Goal: Transaction & Acquisition: Purchase product/service

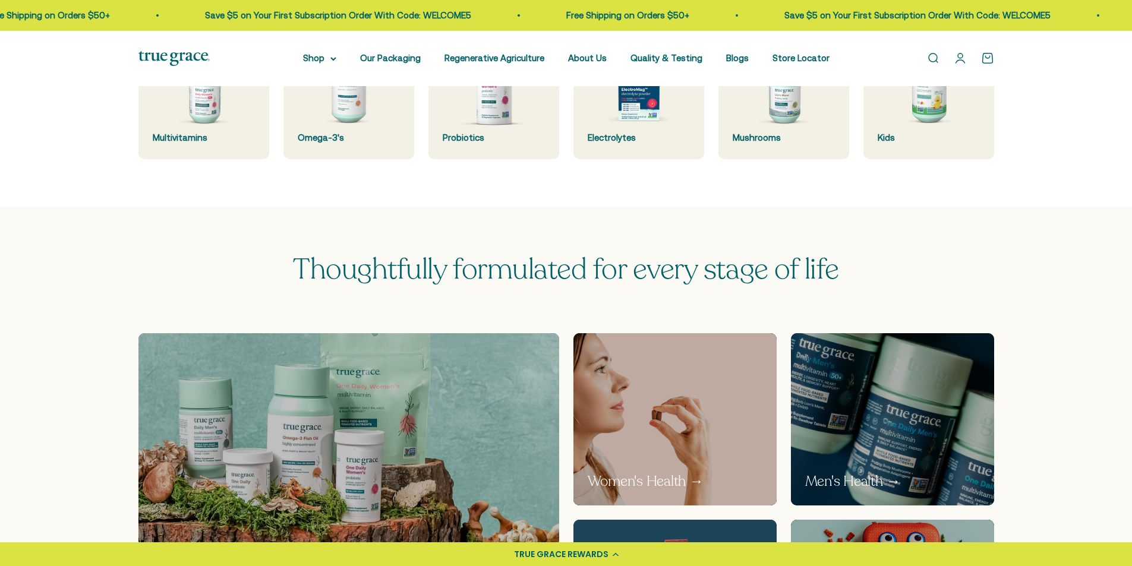
scroll to position [357, 0]
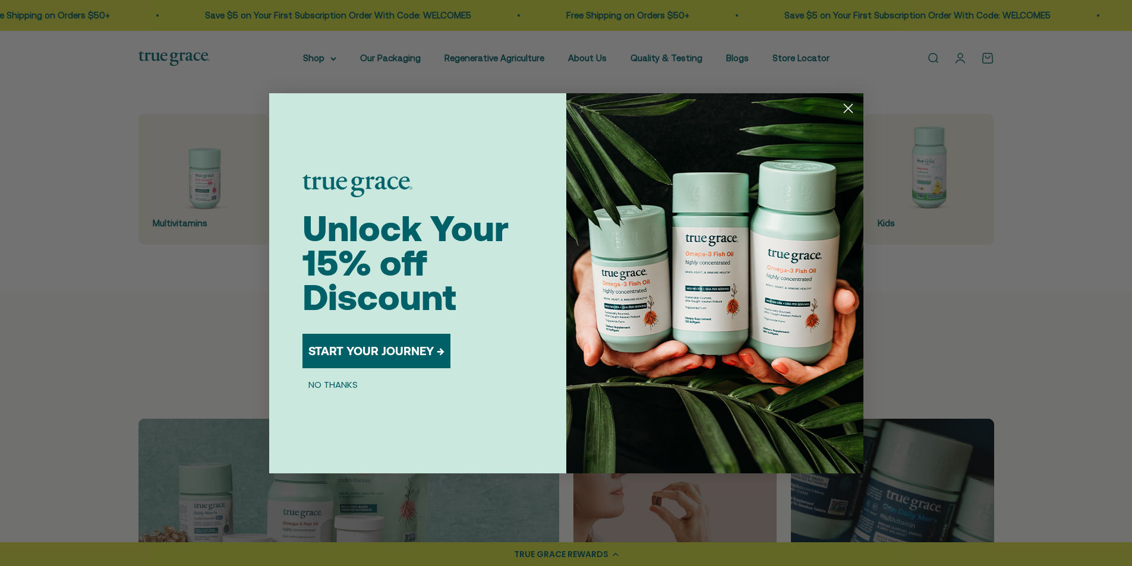
click at [852, 114] on circle "Close dialog" at bounding box center [848, 108] width 20 height 20
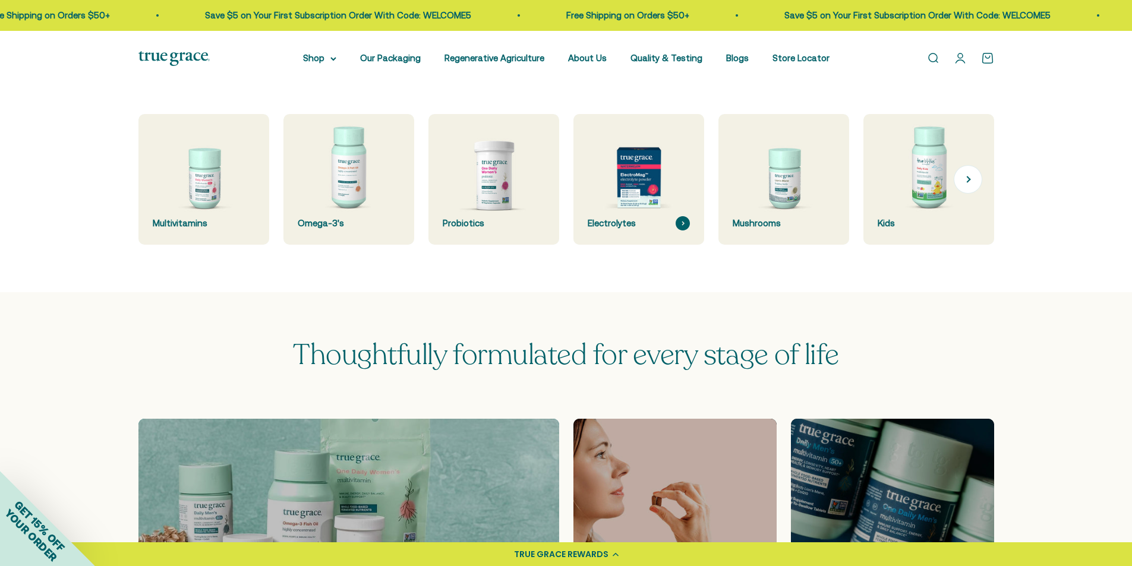
click at [622, 196] on img at bounding box center [638, 180] width 138 height 138
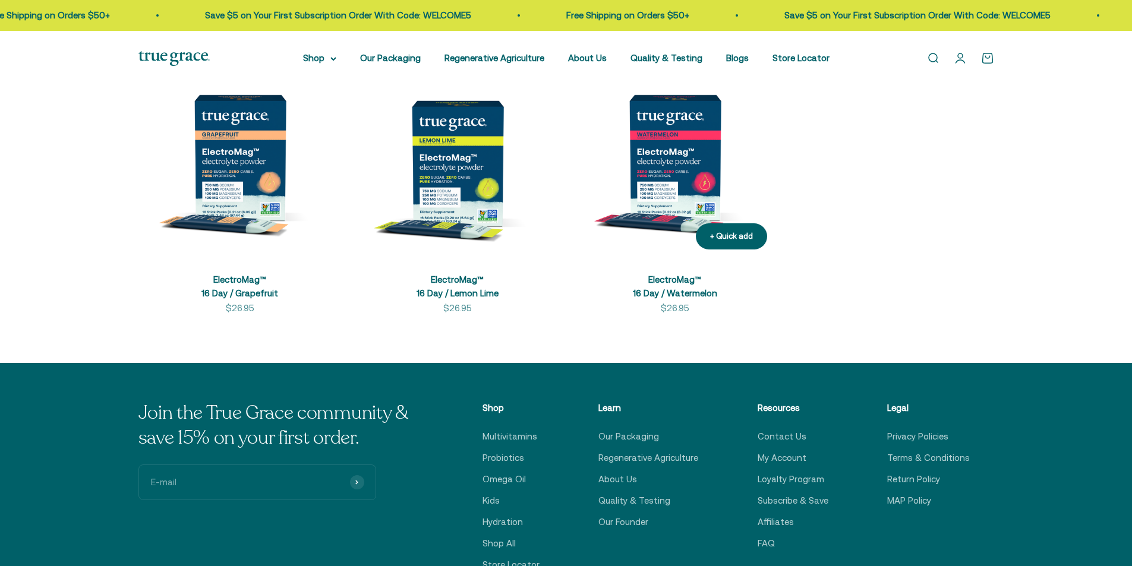
scroll to position [297, 0]
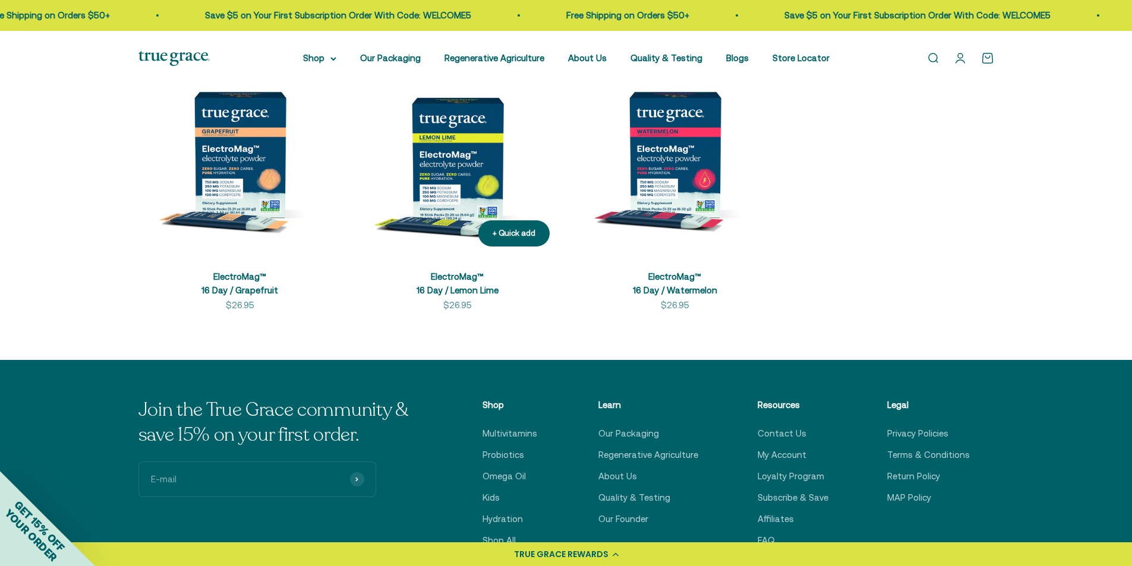
click at [446, 182] on img at bounding box center [457, 154] width 203 height 203
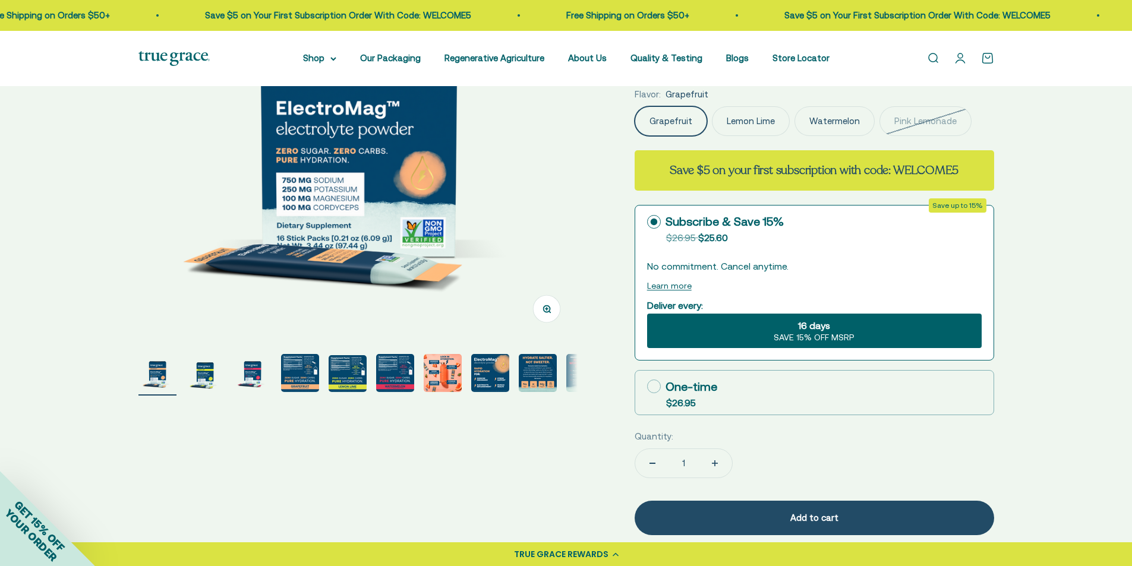
scroll to position [238, 0]
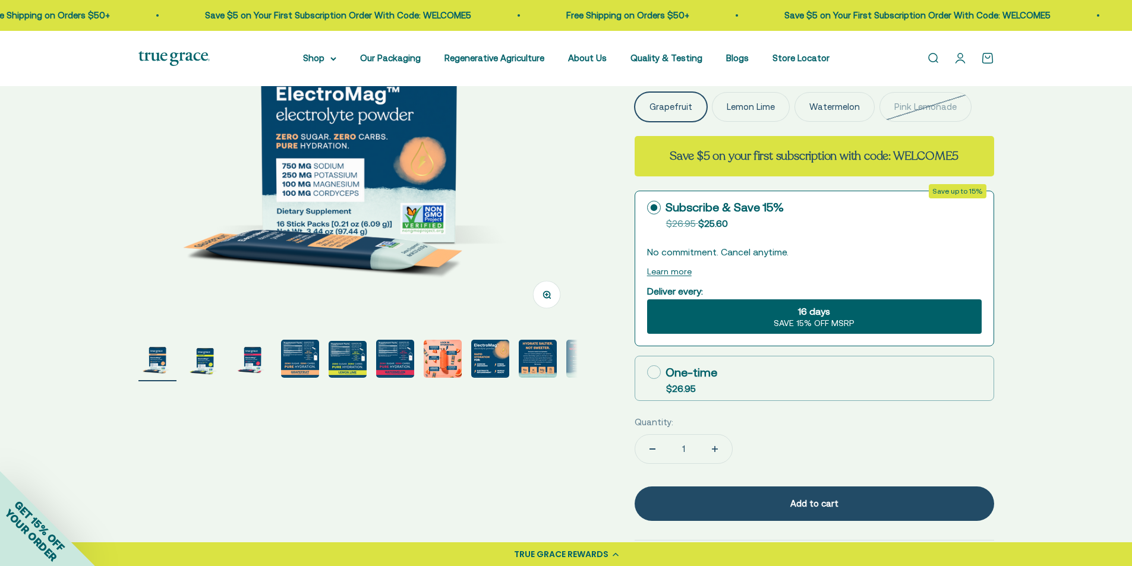
click at [300, 352] on img "Go to item 4" at bounding box center [300, 359] width 38 height 38
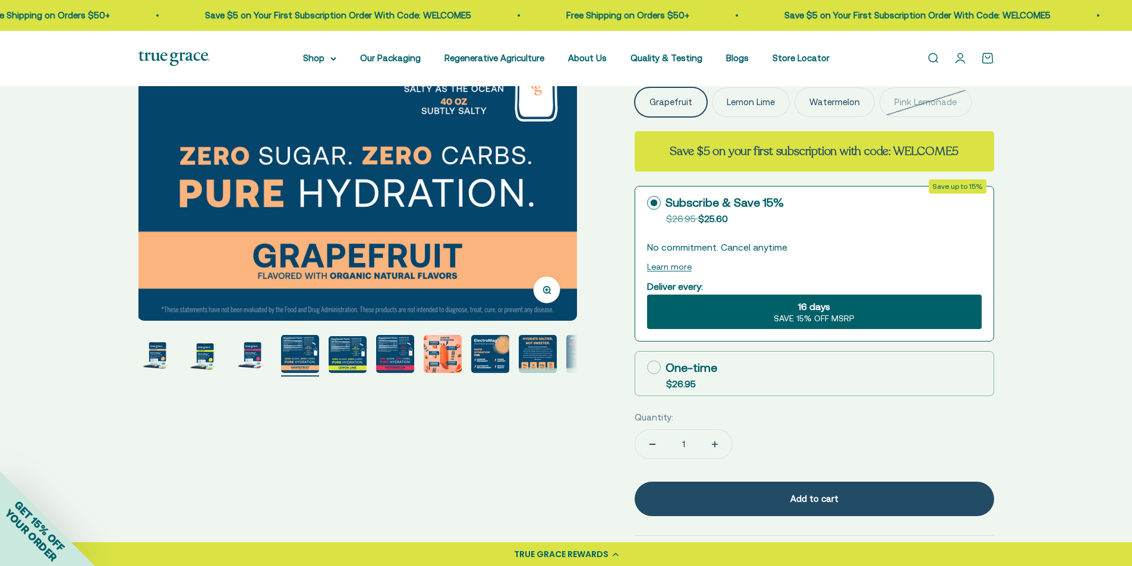
scroll to position [297, 0]
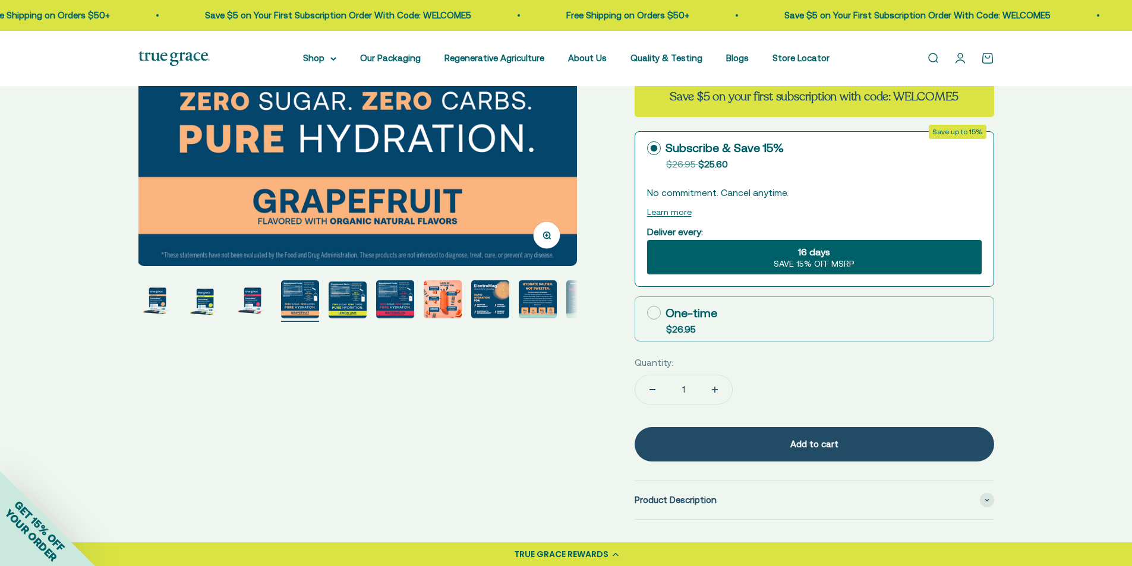
click at [395, 301] on img "Go to item 6" at bounding box center [395, 299] width 38 height 38
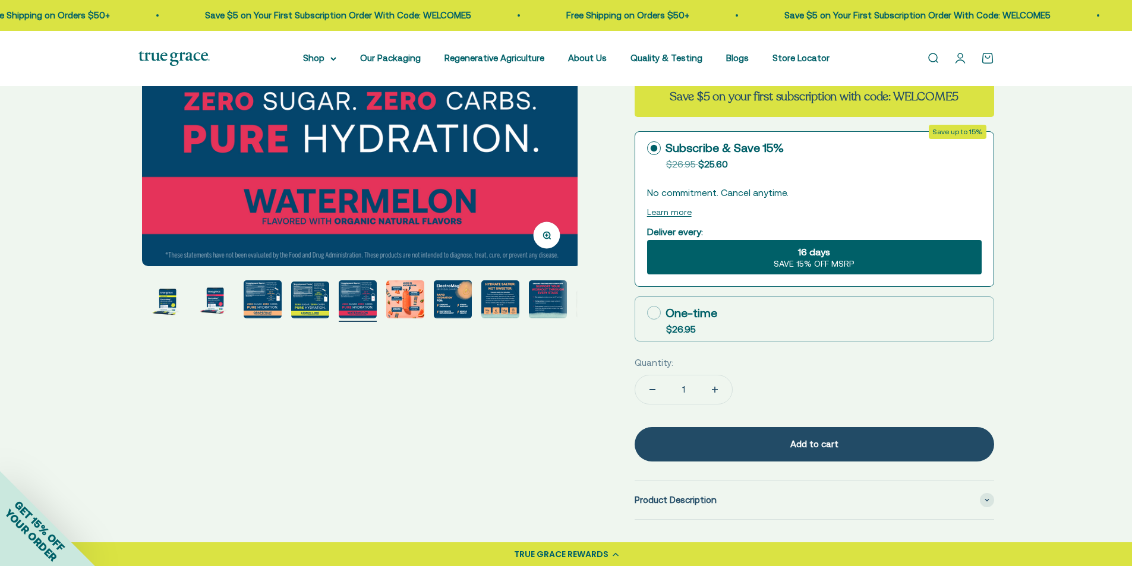
scroll to position [0, 2267]
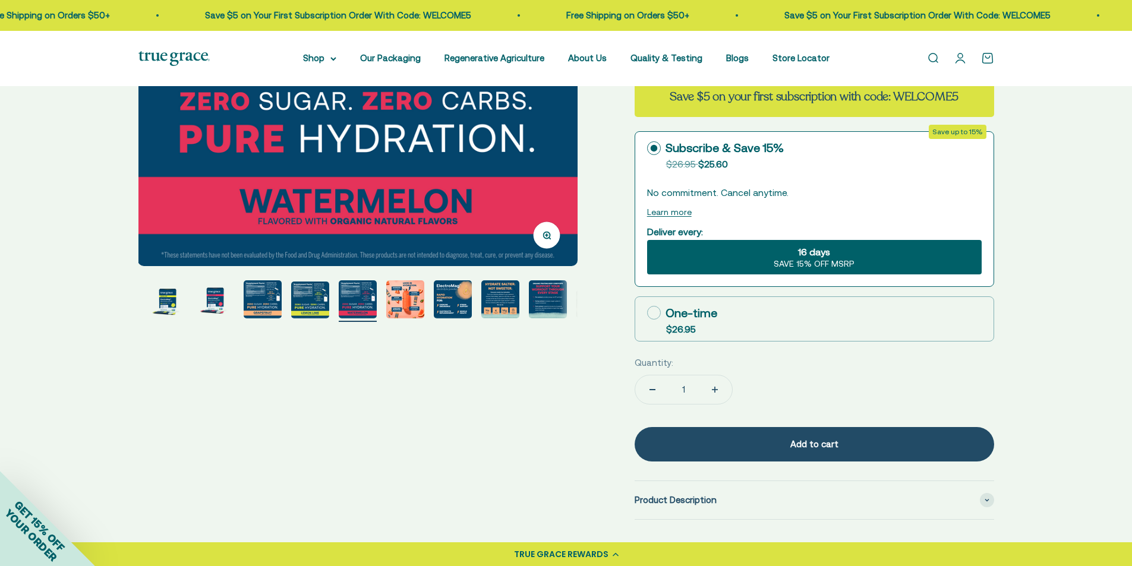
click at [312, 303] on img "Go to item 5" at bounding box center [310, 300] width 38 height 37
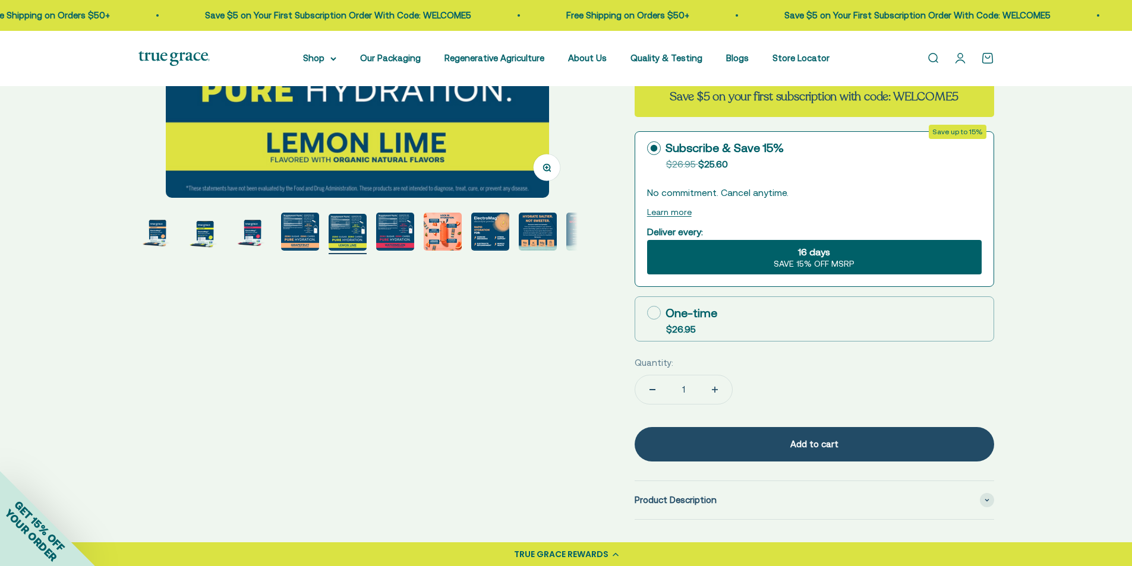
click at [248, 246] on img "Go to item 3" at bounding box center [253, 232] width 38 height 38
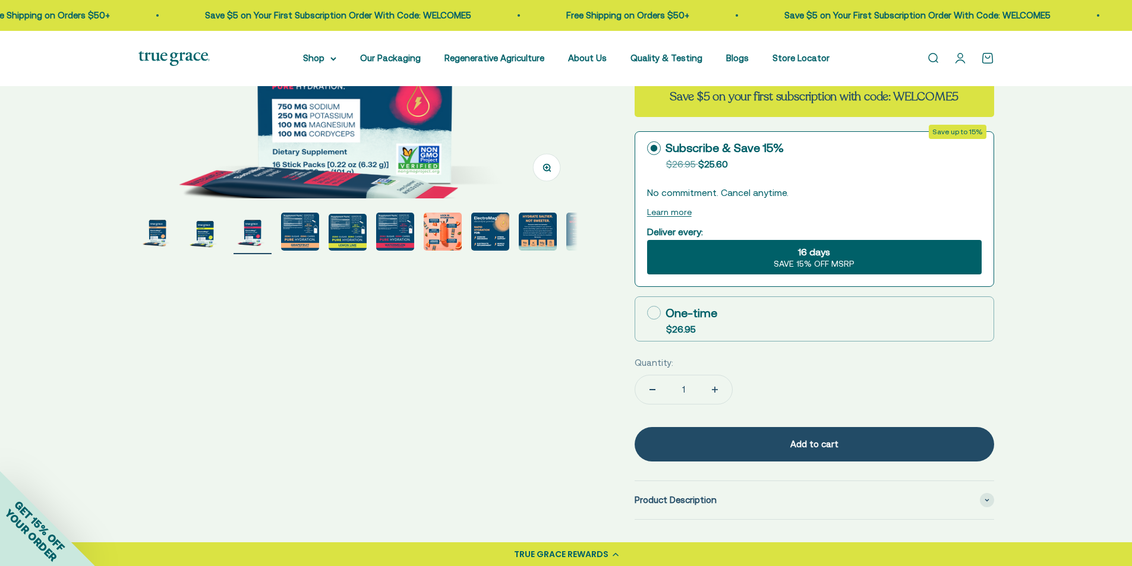
click at [209, 237] on img "Go to item 2" at bounding box center [205, 232] width 38 height 38
